Goal: Transaction & Acquisition: Purchase product/service

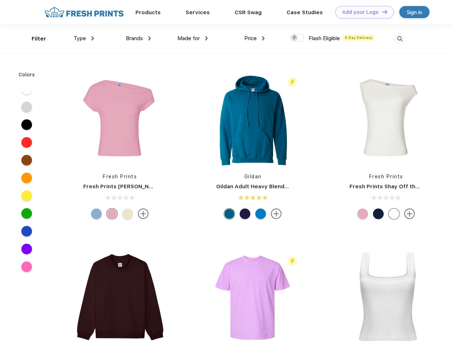
click at [362, 12] on link "Add your Logo Design Tool" at bounding box center [364, 12] width 59 height 12
click at [0, 0] on div "Design Tool" at bounding box center [0, 0] width 0 height 0
click at [382, 12] on link "Add your Logo Design Tool" at bounding box center [364, 12] width 59 height 12
click at [34, 39] on div "Filter" at bounding box center [39, 39] width 15 height 8
click at [84, 38] on span "Type" at bounding box center [80, 38] width 12 height 6
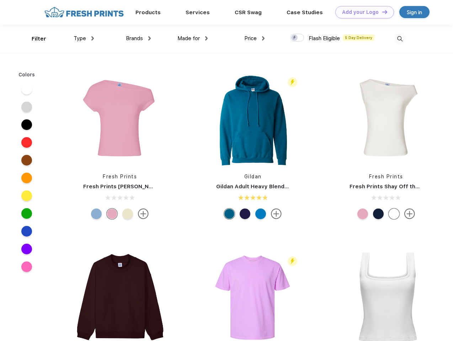
click at [138, 38] on span "Brands" at bounding box center [134, 38] width 17 height 6
click at [193, 38] on span "Made for" at bounding box center [188, 38] width 22 height 6
click at [255, 38] on span "Price" at bounding box center [250, 38] width 12 height 6
click at [297, 38] on div at bounding box center [297, 38] width 14 height 8
click at [295, 38] on input "checkbox" at bounding box center [292, 35] width 5 height 5
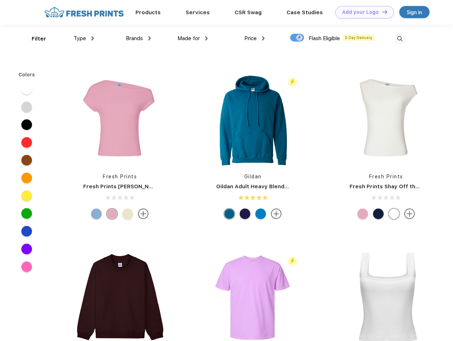
click at [400, 39] on img at bounding box center [400, 39] width 12 height 12
